Goal: Communication & Community: Answer question/provide support

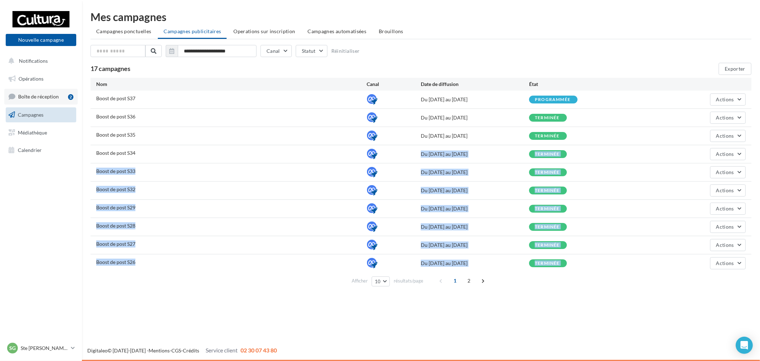
click at [42, 102] on link "Boîte de réception 2" at bounding box center [40, 96] width 73 height 15
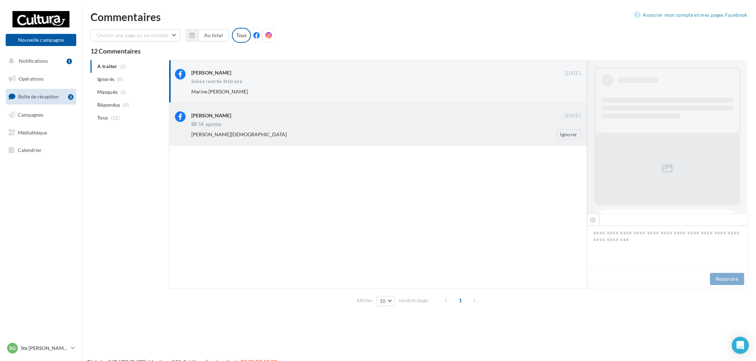
click at [311, 119] on div "Manuel Lucena" at bounding box center [378, 115] width 374 height 9
click at [315, 91] on div "Marine Evangelista Carine Vicente" at bounding box center [362, 91] width 343 height 7
click at [383, 137] on div "Marine Evangelista" at bounding box center [362, 134] width 343 height 7
click at [563, 134] on button "Ignorer" at bounding box center [569, 134] width 24 height 10
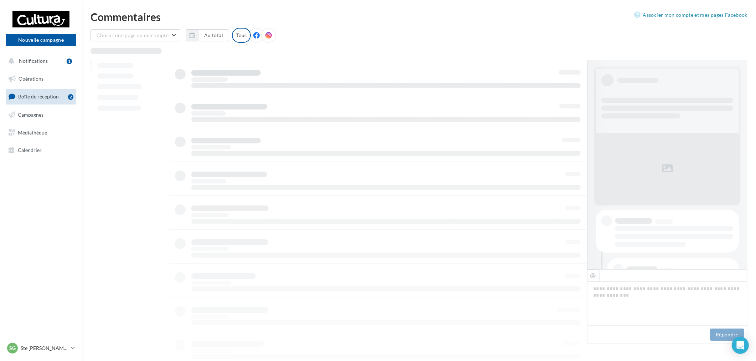
click at [518, 80] on div at bounding box center [378, 229] width 418 height 339
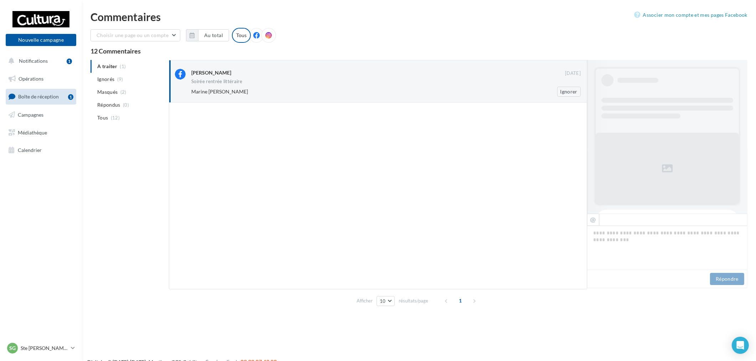
click at [508, 92] on div "Marine Evangelista Carine Vicente" at bounding box center [362, 91] width 343 height 7
click at [562, 93] on button "Ignorer" at bounding box center [569, 92] width 24 height 10
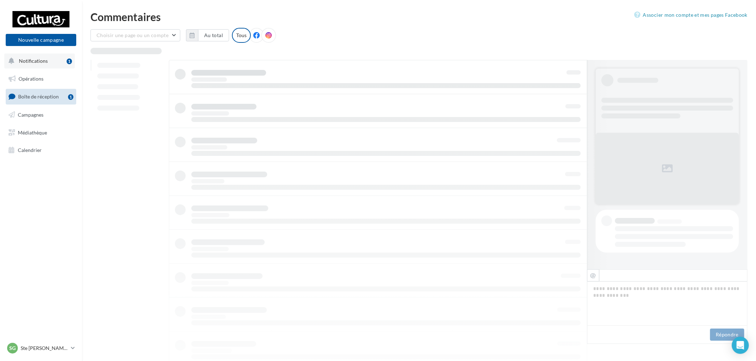
click at [59, 58] on button "Notifications 1" at bounding box center [39, 60] width 71 height 15
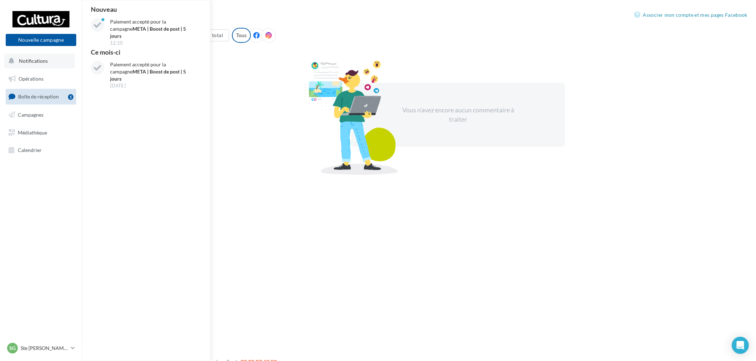
click at [45, 61] on span "Notifications" at bounding box center [33, 61] width 29 height 6
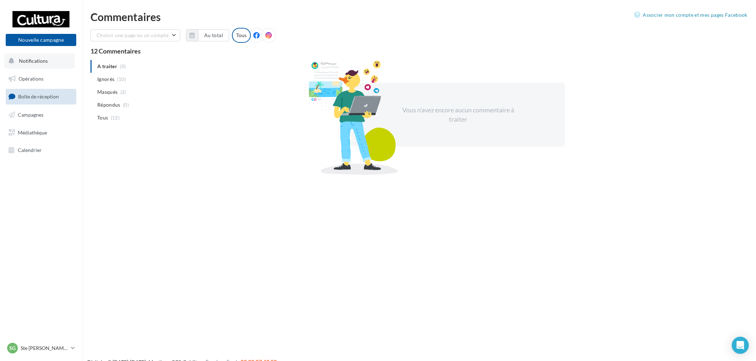
click at [48, 67] on button "Notifications" at bounding box center [39, 60] width 71 height 15
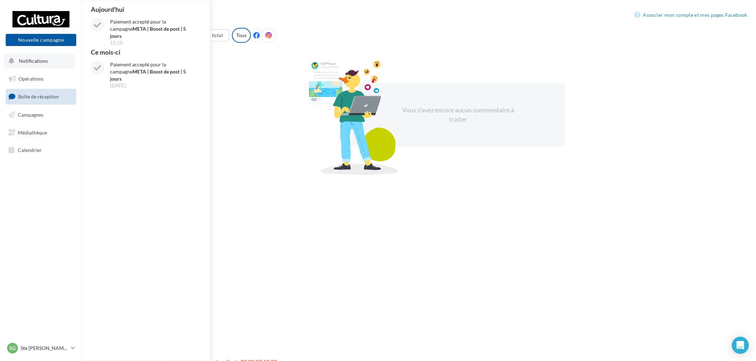
click at [49, 65] on button "Notifications Aujourd'hui Paiement accepté pour la campagne META | Boost de pos…" at bounding box center [39, 60] width 71 height 15
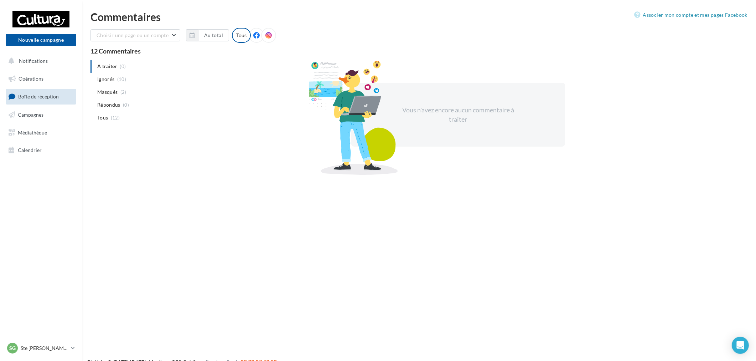
click at [274, 96] on div "Vous n'avez encore aucun commentaire à traiter" at bounding box center [458, 114] width 579 height 109
click at [254, 38] on icon at bounding box center [256, 35] width 6 height 6
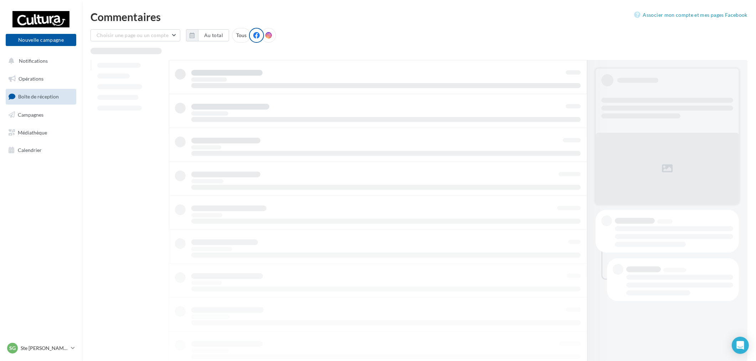
click at [241, 38] on div "Tous" at bounding box center [241, 35] width 19 height 15
click at [261, 35] on div at bounding box center [268, 35] width 15 height 15
click at [254, 35] on icon at bounding box center [256, 35] width 6 height 6
click at [249, 35] on div at bounding box center [256, 35] width 15 height 15
click at [242, 35] on div "Tous" at bounding box center [241, 35] width 19 height 15
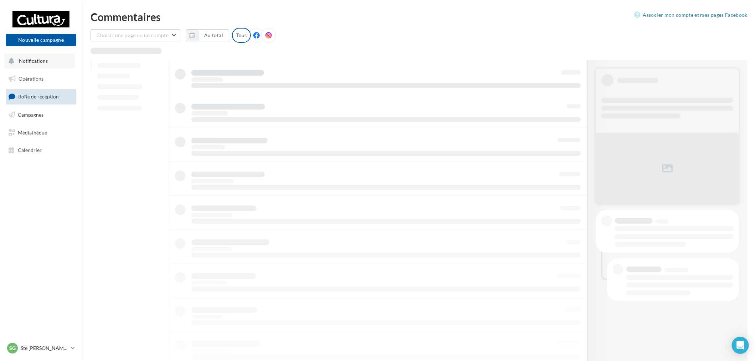
click at [51, 66] on button "Notifications" at bounding box center [39, 60] width 71 height 15
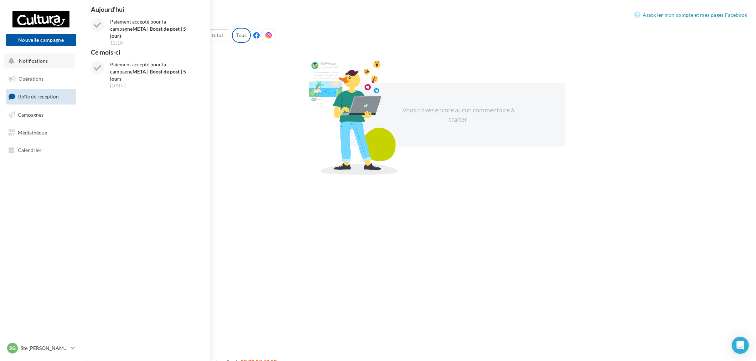
click at [30, 59] on span "Notifications" at bounding box center [33, 61] width 29 height 6
